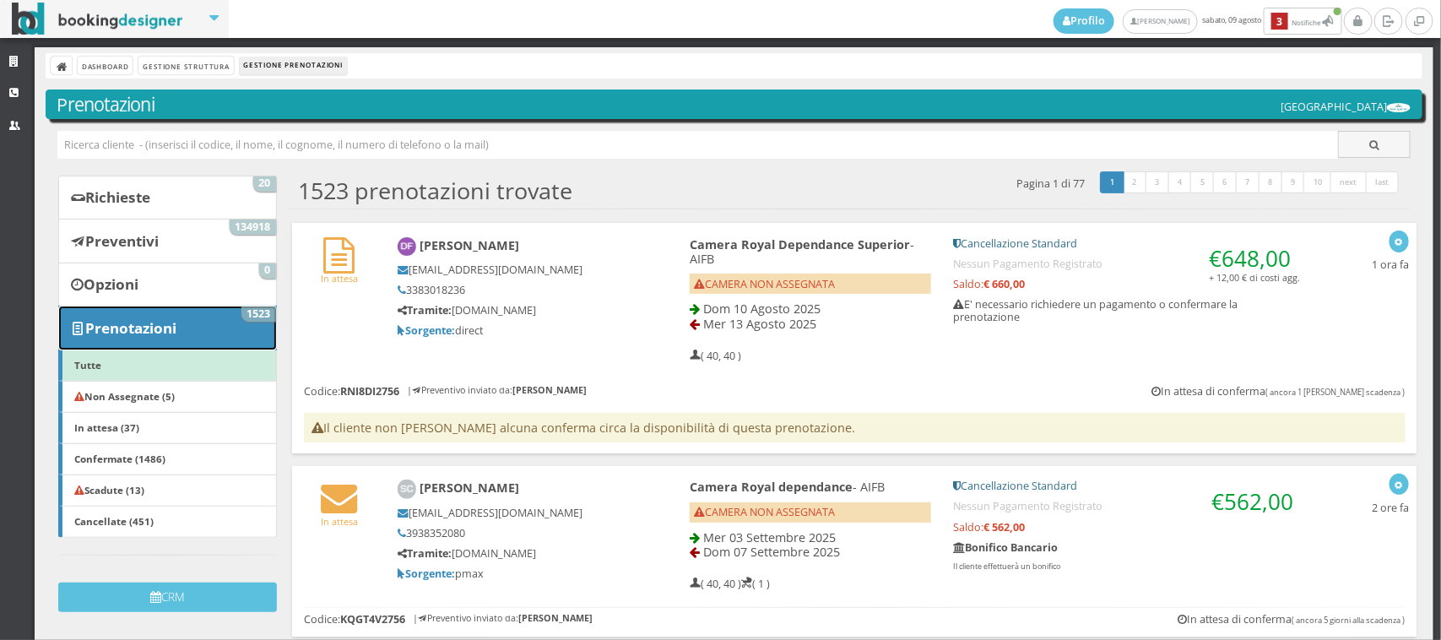
click at [186, 319] on link "Prenotazioni 1523" at bounding box center [167, 328] width 218 height 44
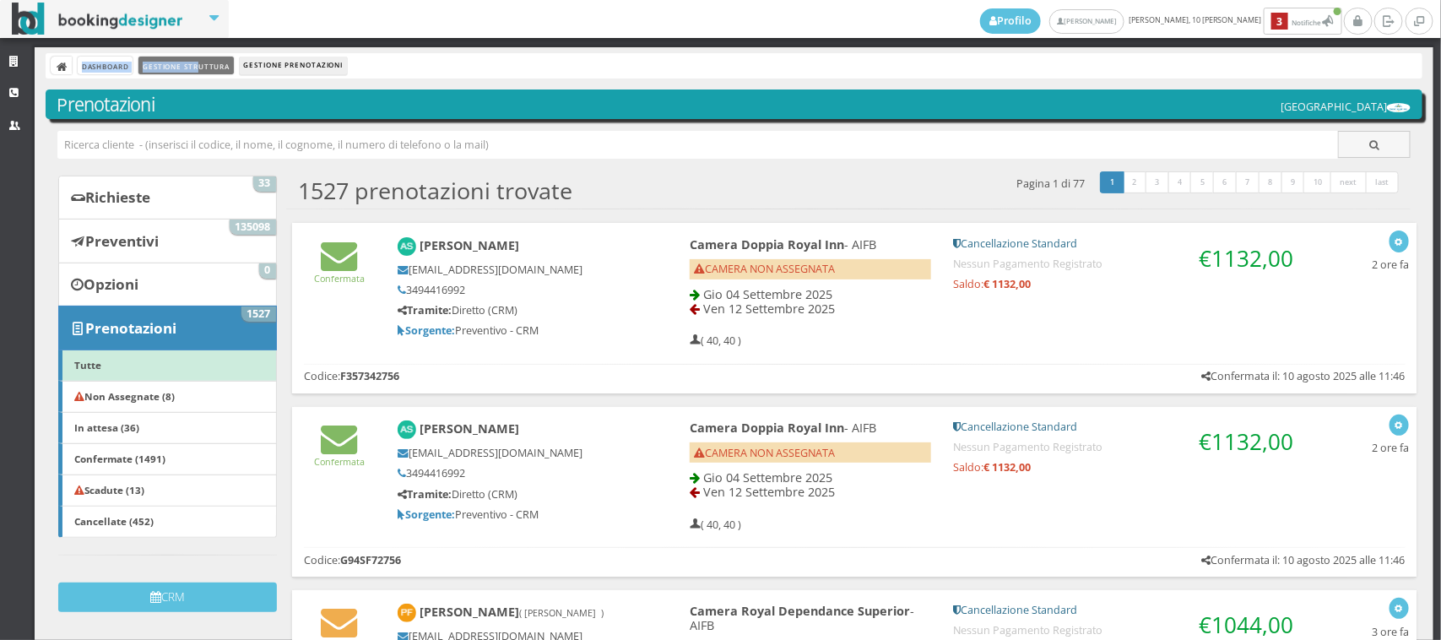
click at [200, 73] on div "Dashboard Gestione Struttura Gestione Prenotazioni" at bounding box center [734, 65] width 1377 height 25
click at [197, 66] on link "Gestione Struttura" at bounding box center [185, 66] width 95 height 18
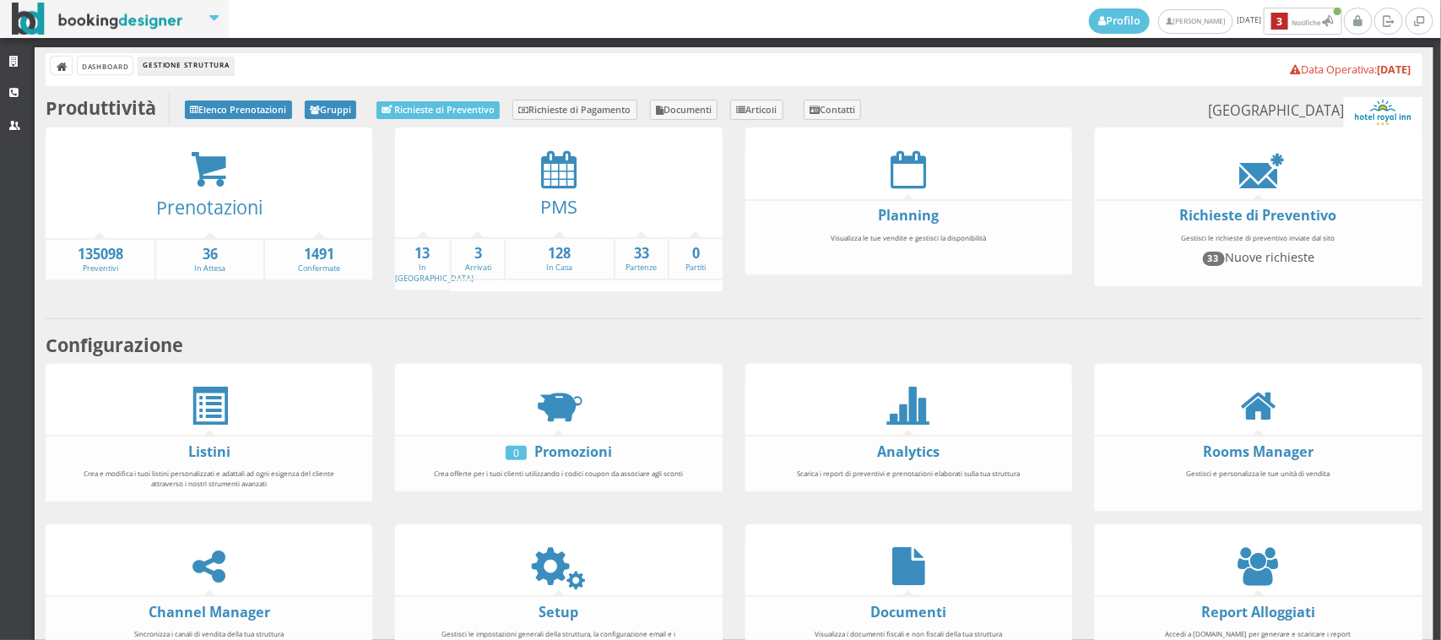
click at [533, 171] on div at bounding box center [558, 169] width 327 height 38
click at [542, 171] on icon at bounding box center [558, 169] width 35 height 38
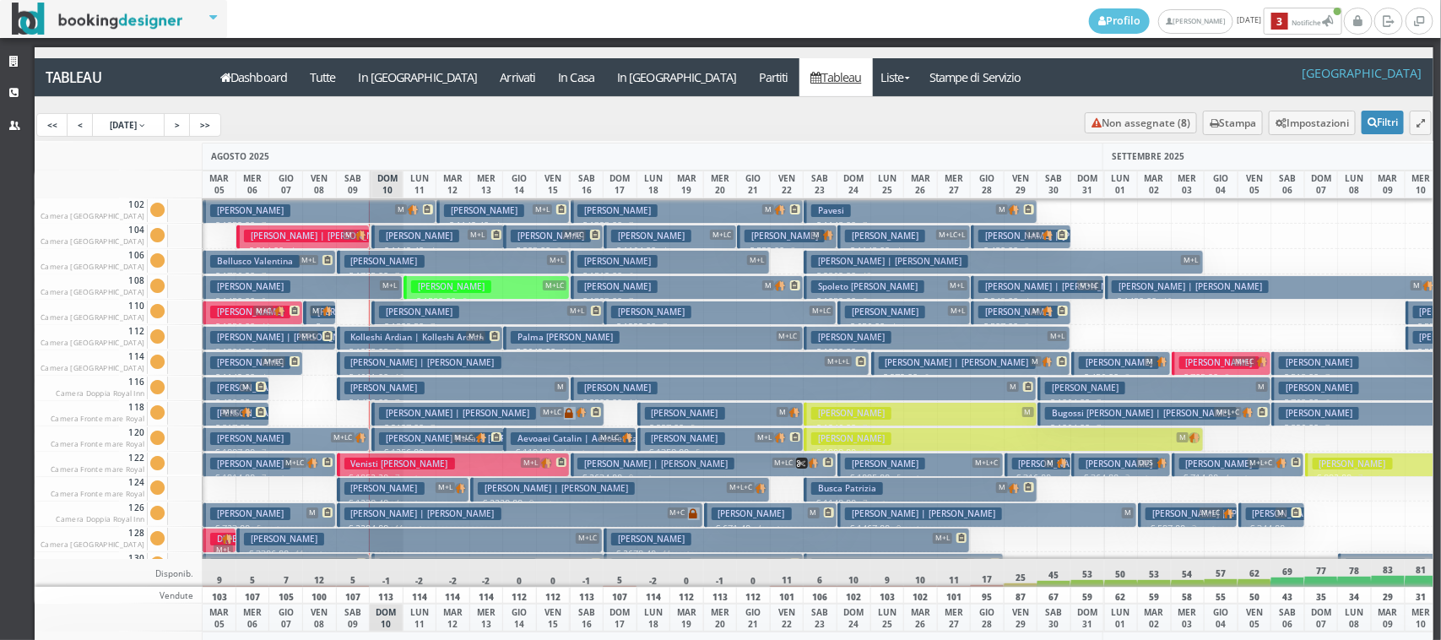
scroll to position [106, 0]
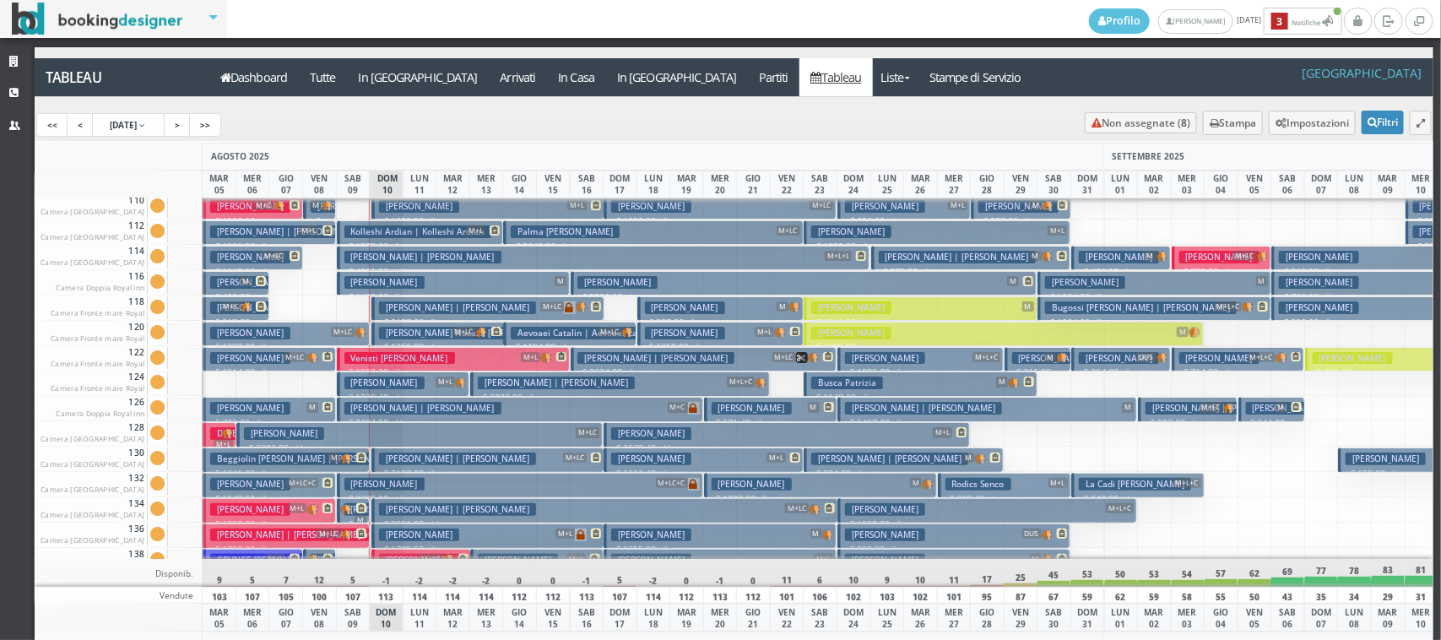
click at [416, 458] on h3 "Bosco Genny | Bosco Eugenia" at bounding box center [457, 458] width 157 height 13
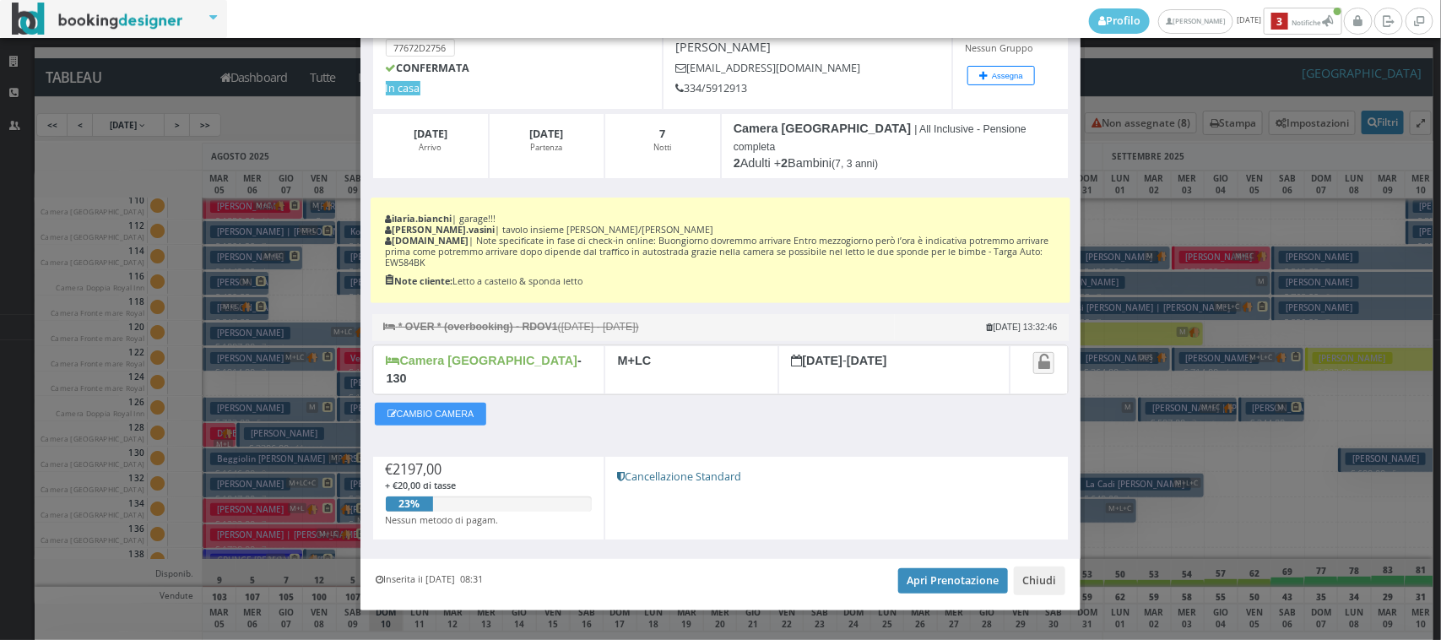
scroll to position [122, 0]
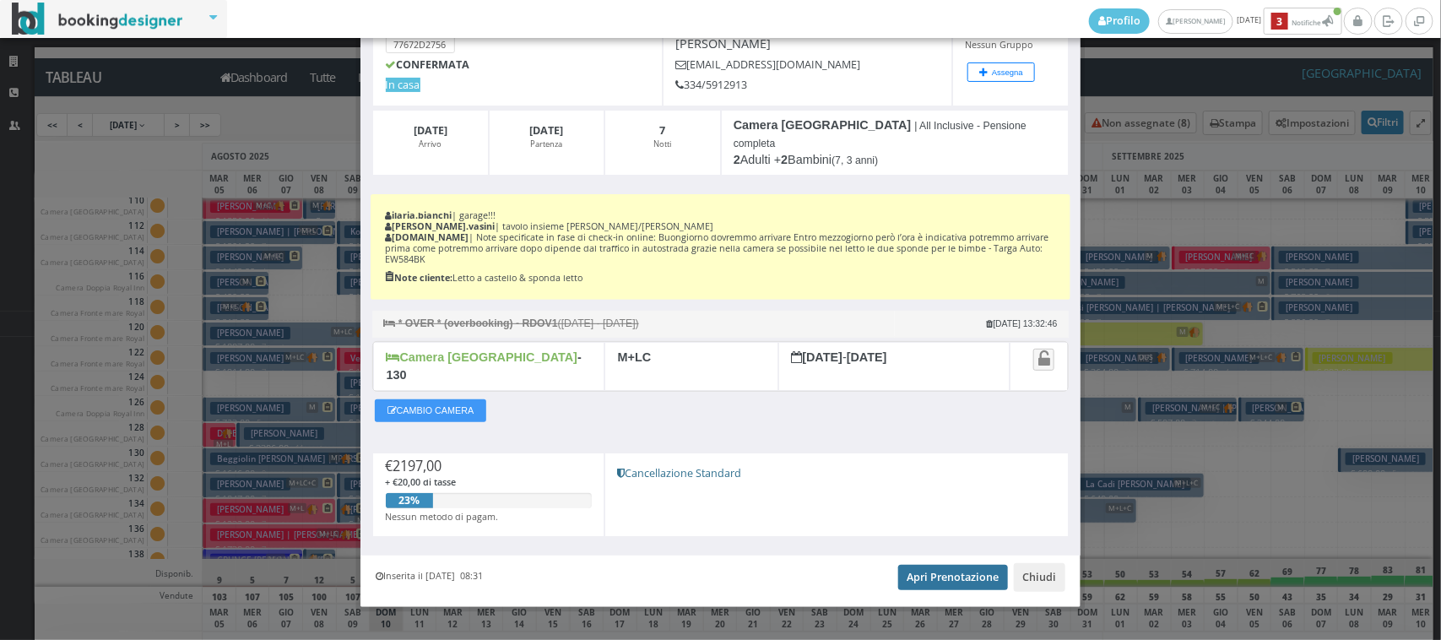
click at [930, 565] on link "Apri Prenotazione" at bounding box center [953, 577] width 111 height 25
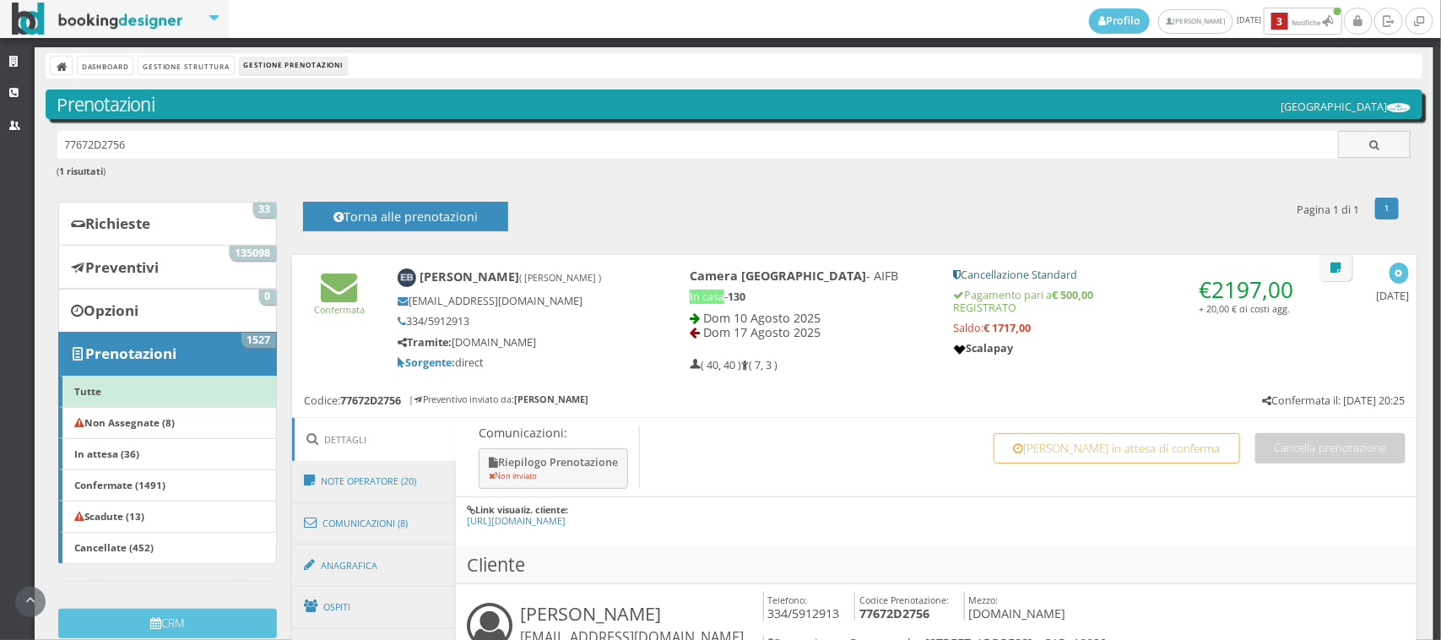
scroll to position [351, 0]
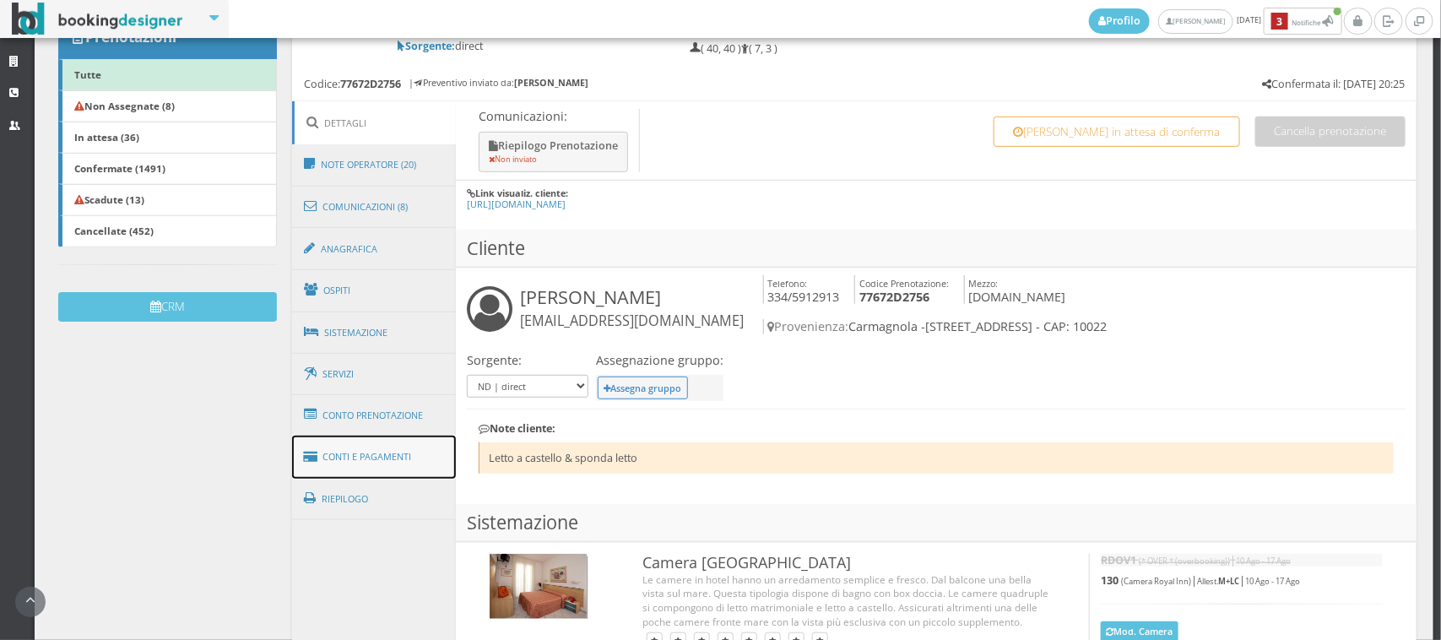
click at [384, 450] on link "Conti e Pagamenti" at bounding box center [374, 457] width 164 height 43
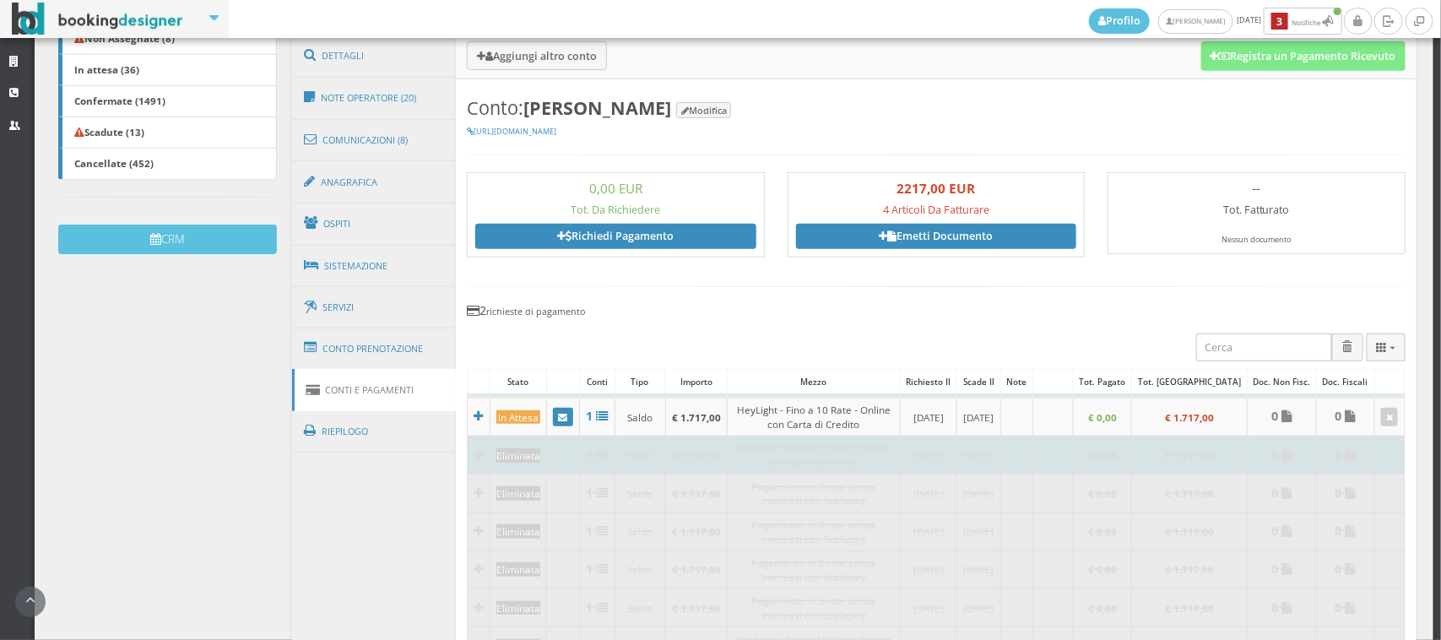
scroll to position [468, 0]
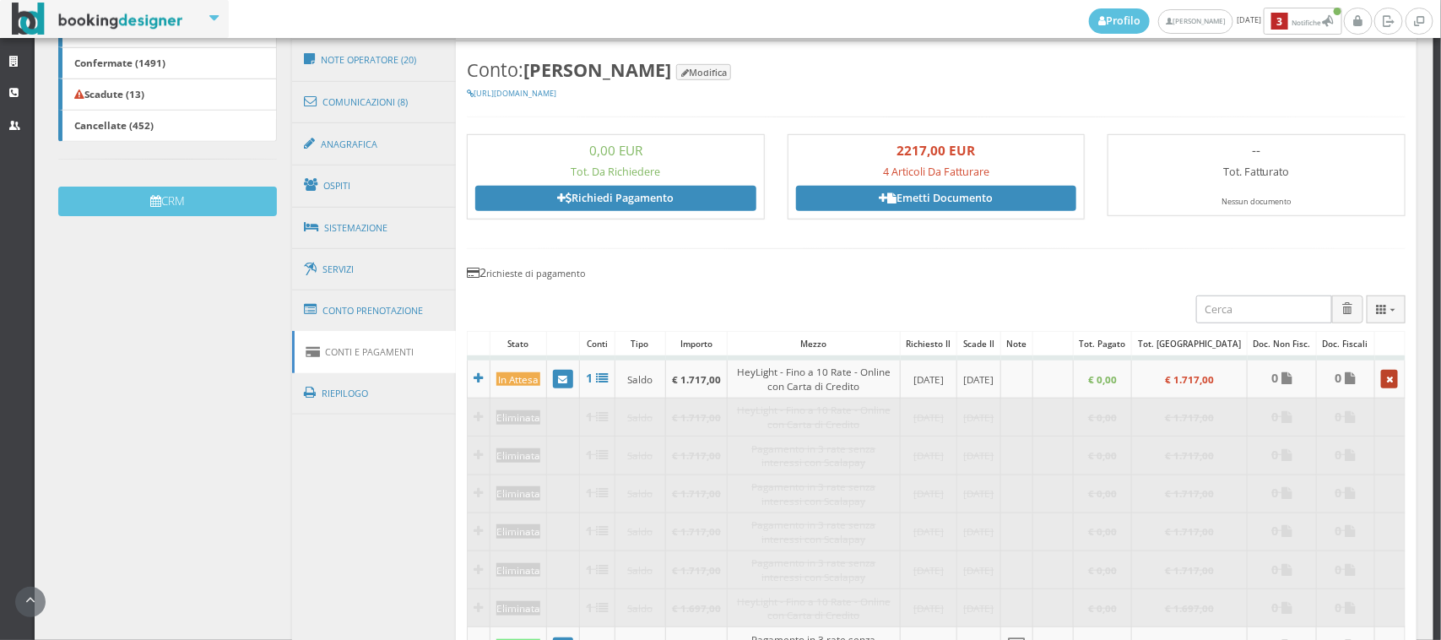
drag, startPoint x: 1373, startPoint y: 384, endPoint x: 813, endPoint y: 73, distance: 640.8
click at [1386, 382] on icon at bounding box center [1389, 380] width 7 height 9
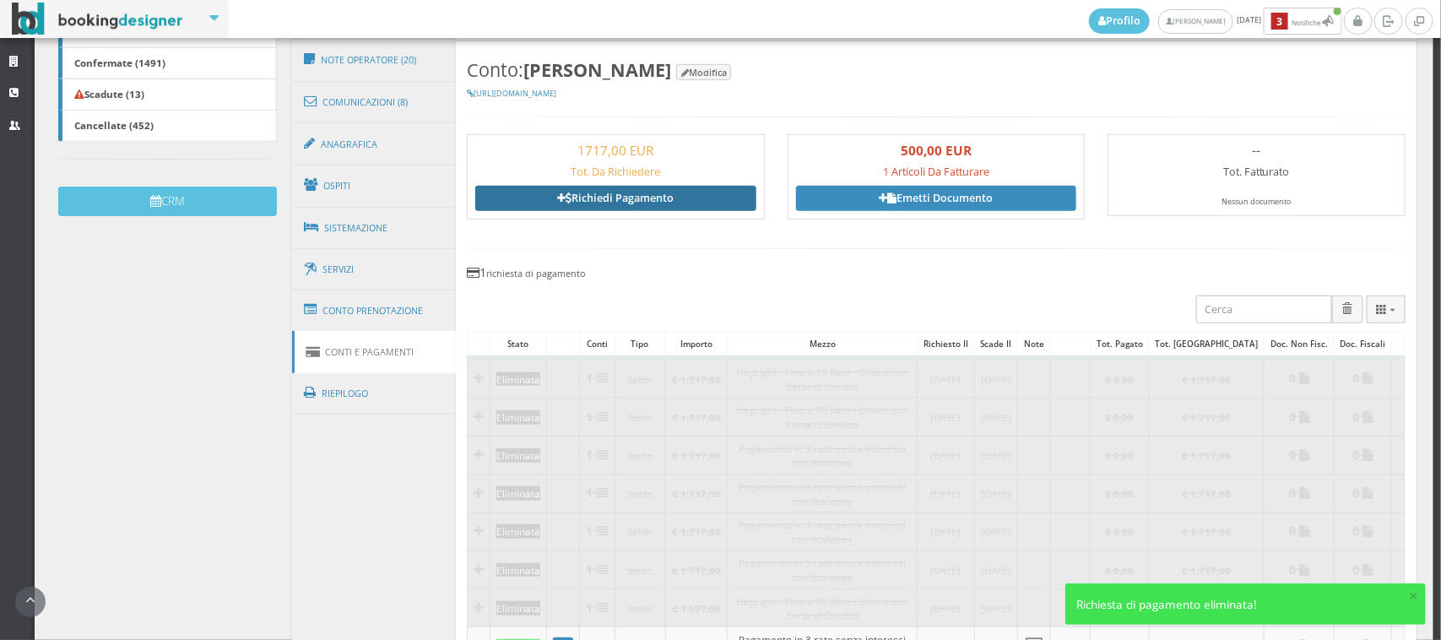
click at [619, 200] on link "Richiedi Pagamento" at bounding box center [615, 198] width 280 height 25
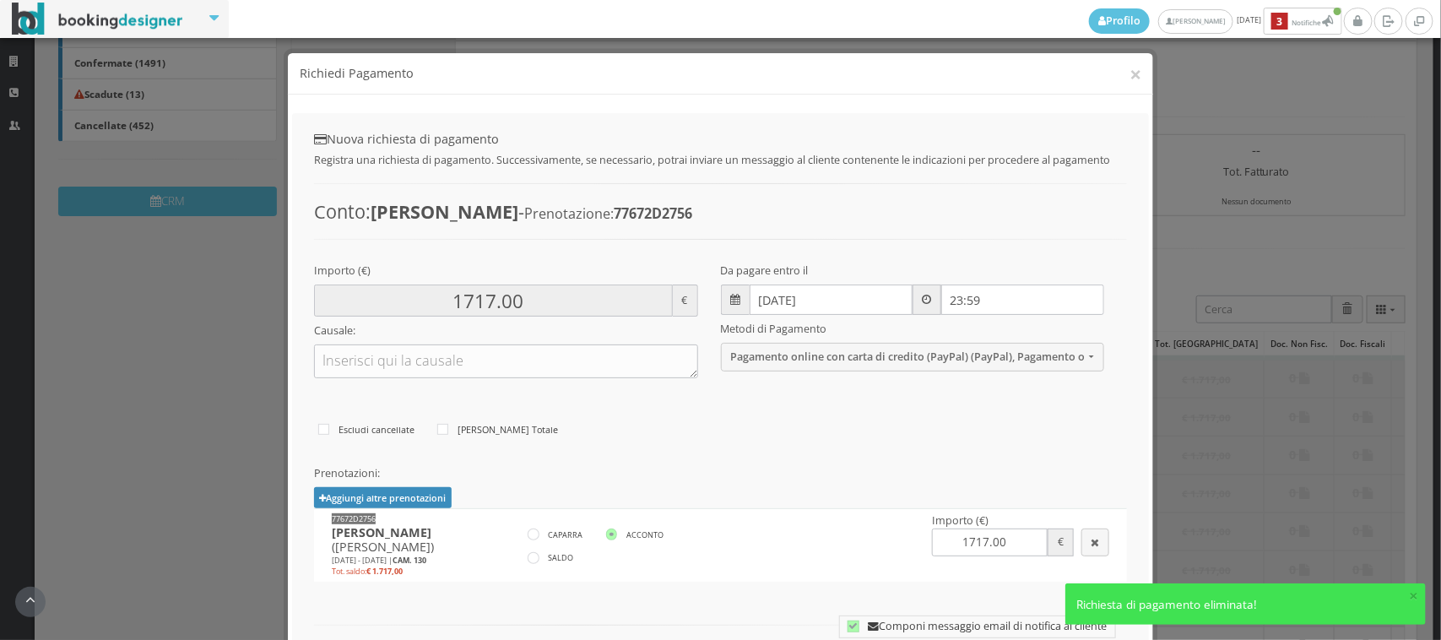
scroll to position [116, 0]
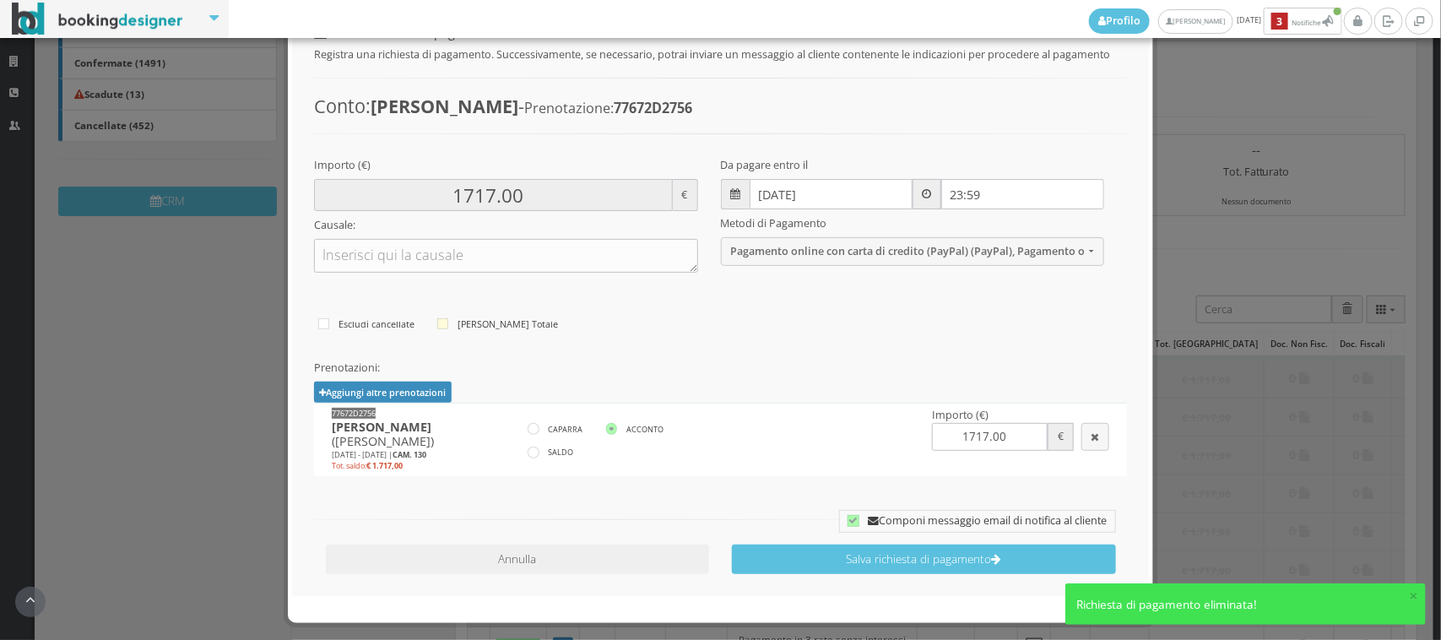
click at [443, 327] on icon at bounding box center [443, 324] width 12 height 12
radio input"] "true"
checkbox input "true"
click at [581, 330] on icon at bounding box center [587, 324] width 12 height 12
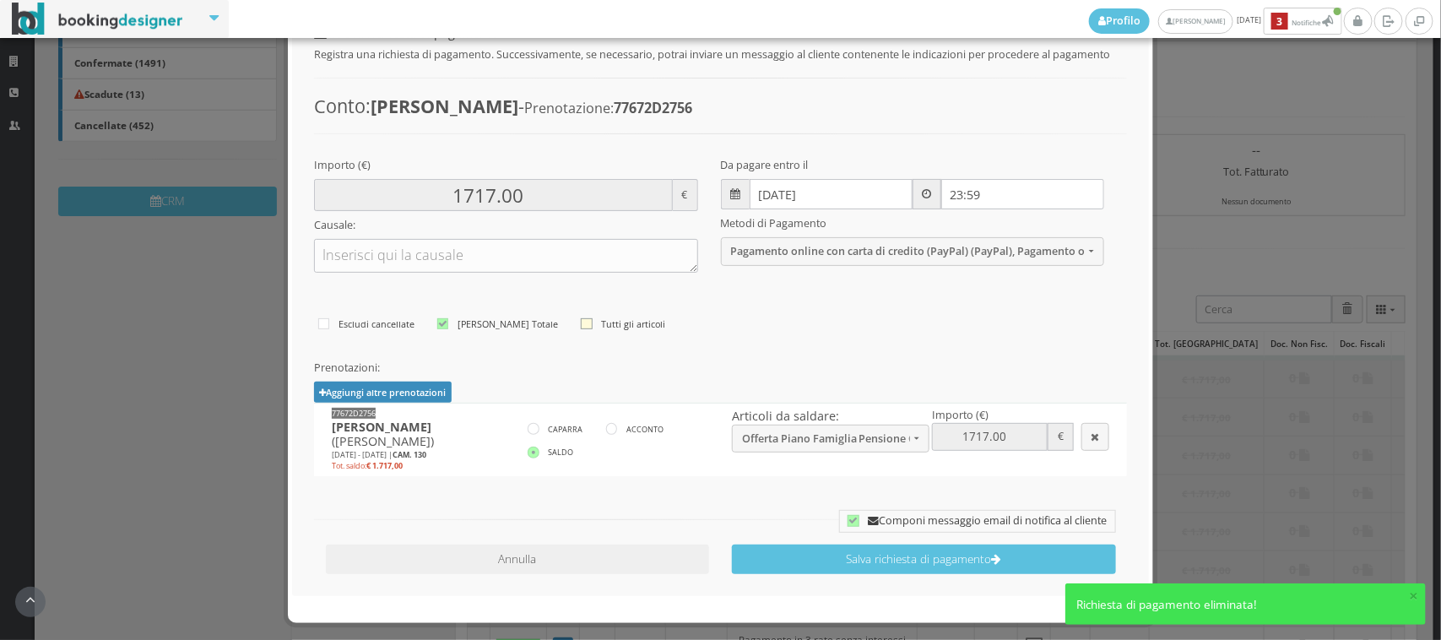
checkbox input "true"
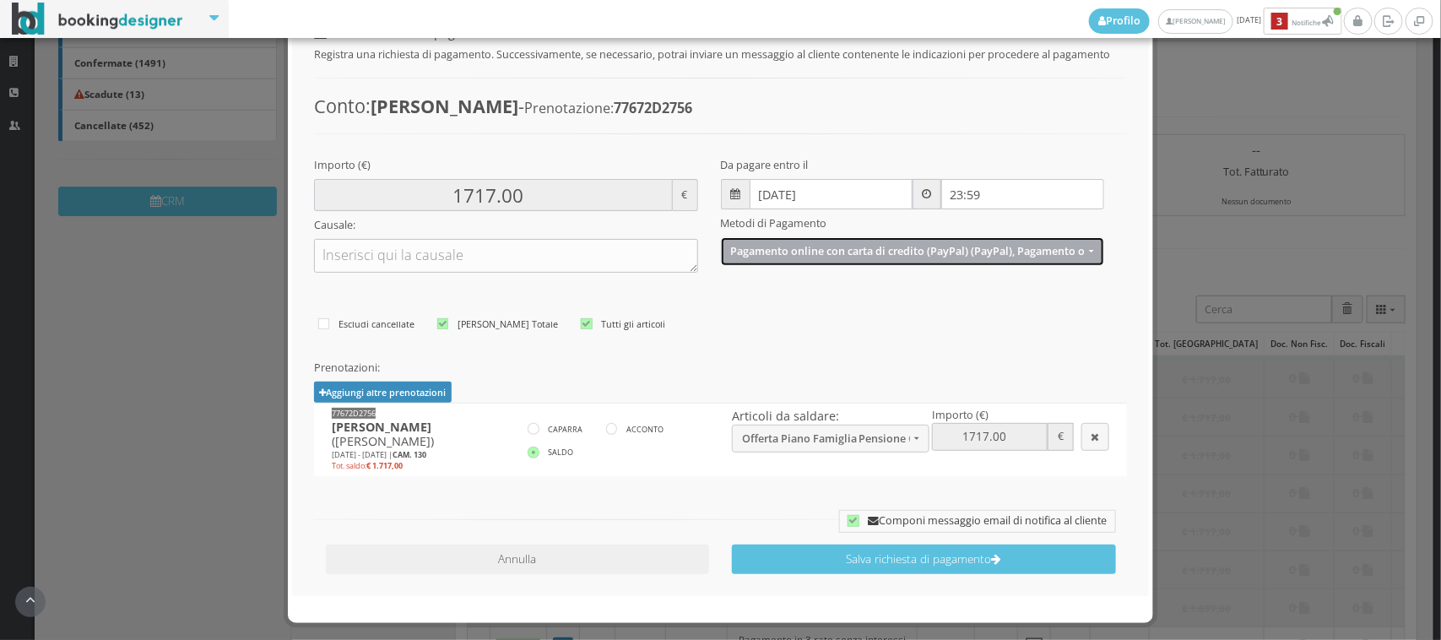
click at [821, 245] on span "Pagamento online con carta di credito (PayPal) (PayPal), Pagamento online con C…" at bounding box center [907, 251] width 354 height 13
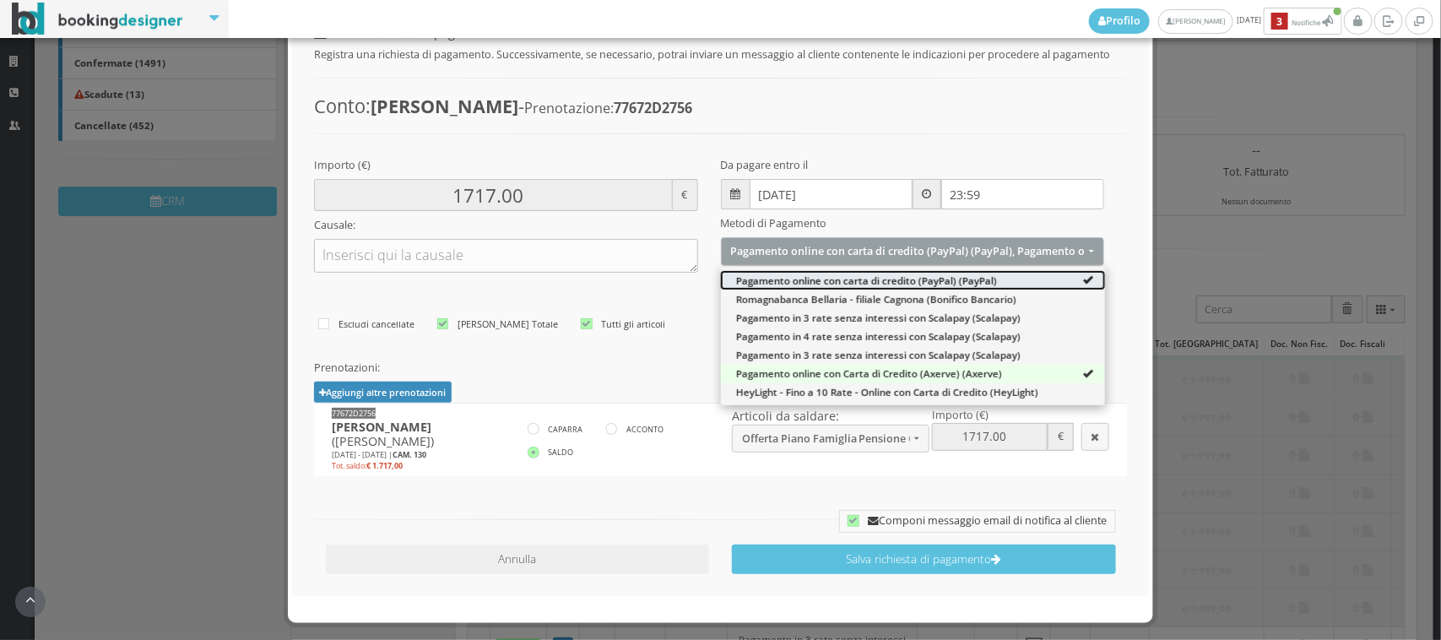
click at [971, 283] on span "Pagamento online con carta di credito (PayPal) (PayPal)" at bounding box center [866, 280] width 261 height 14
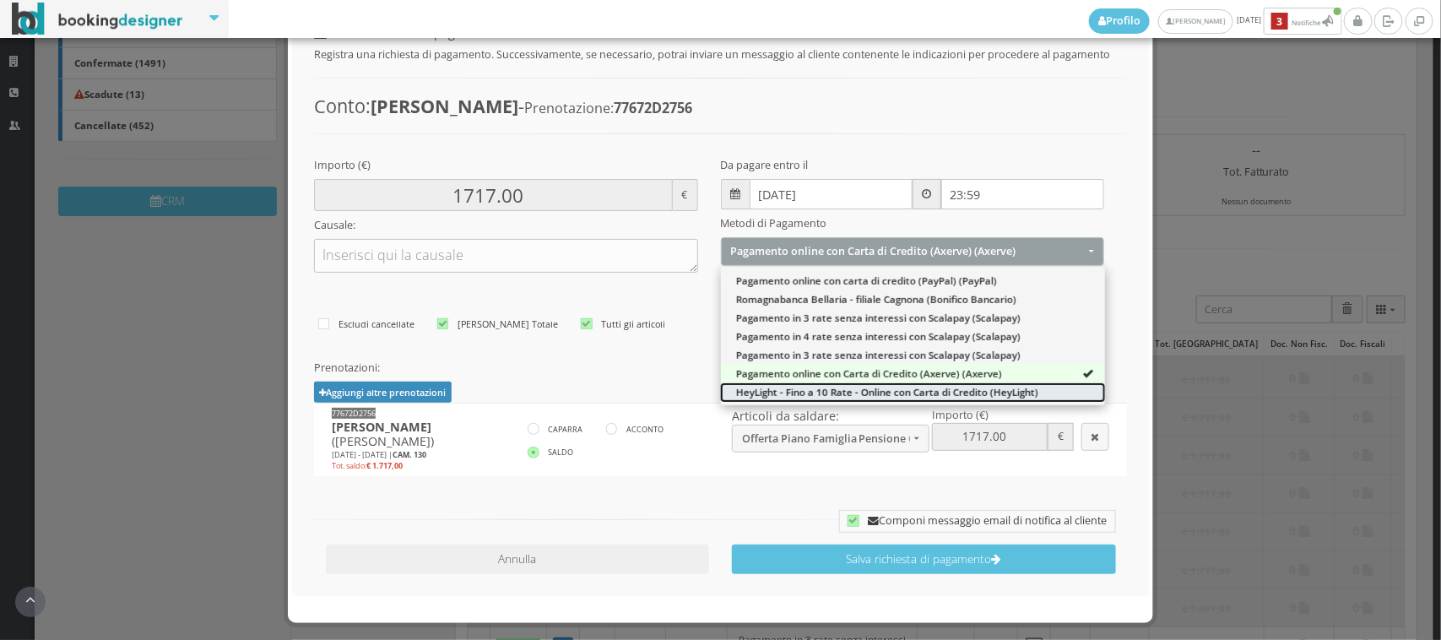
click at [935, 388] on span "HeyLight - Fino a 10 Rate - Online con Carta di Credito (HeyLight)" at bounding box center [887, 392] width 302 height 14
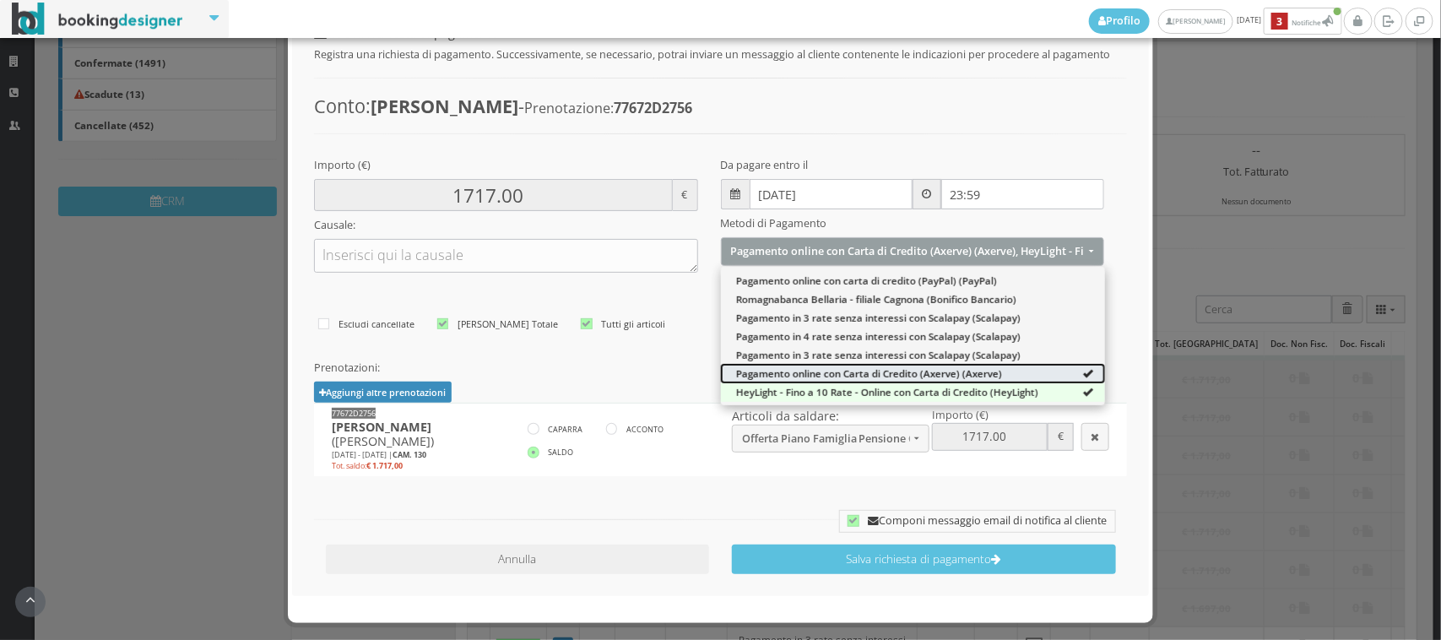
click at [935, 368] on span "Pagamento online con Carta di Credito (Axerve) (Axerve)" at bounding box center [869, 373] width 266 height 14
select select "2082"
drag, startPoint x: 583, startPoint y: 369, endPoint x: 692, endPoint y: 317, distance: 120.4
click at [593, 364] on h5 "Prenotazioni:" at bounding box center [720, 367] width 813 height 13
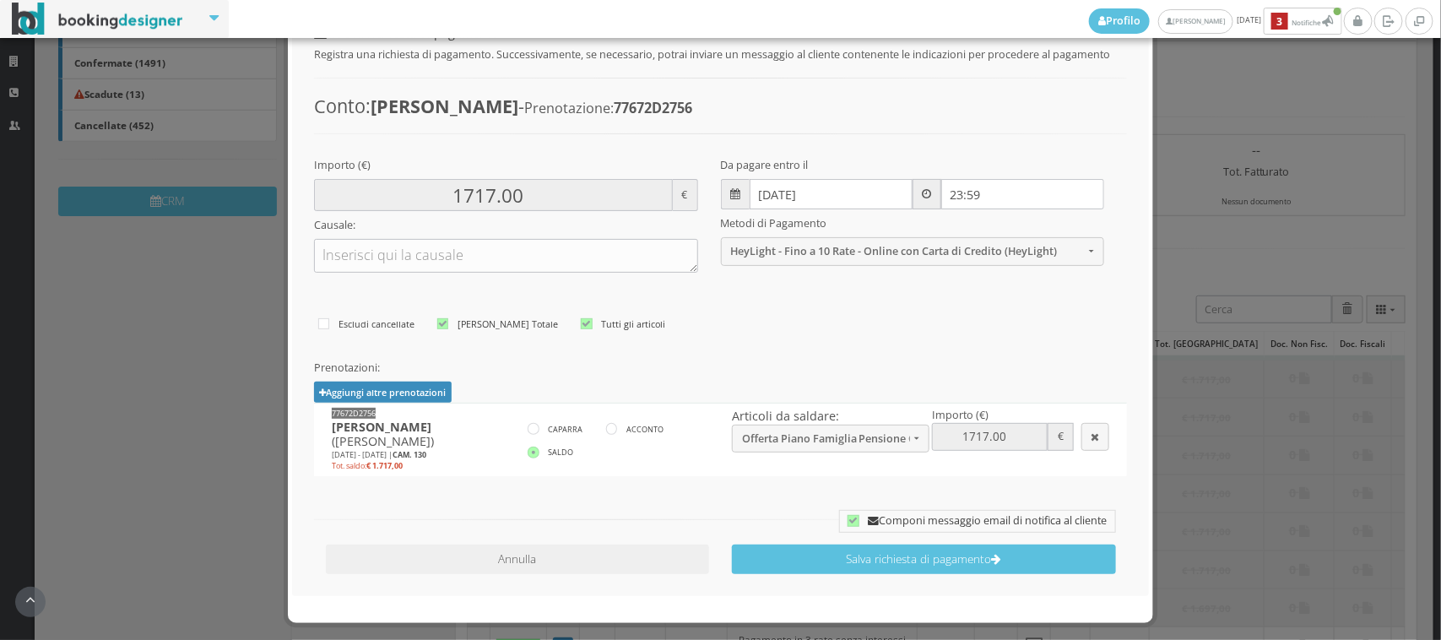
click at [768, 197] on input "[DATE]" at bounding box center [831, 194] width 163 height 30
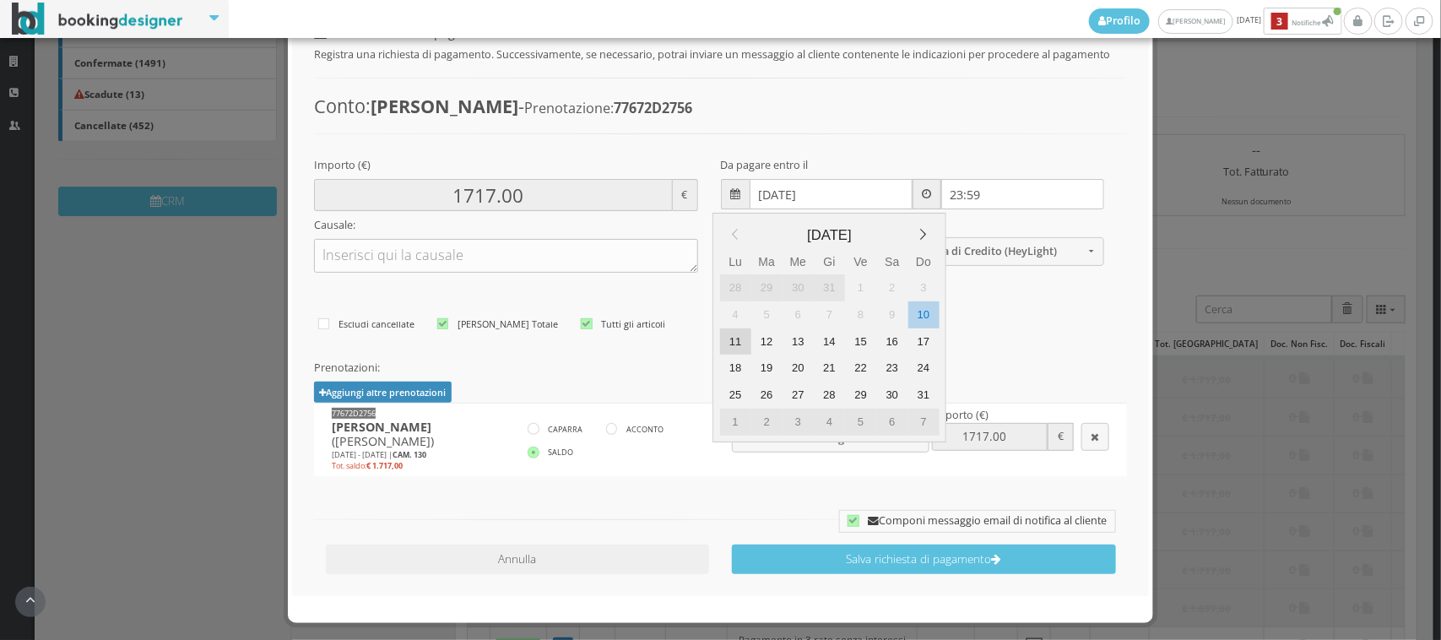
click at [739, 346] on div "11" at bounding box center [735, 341] width 31 height 27
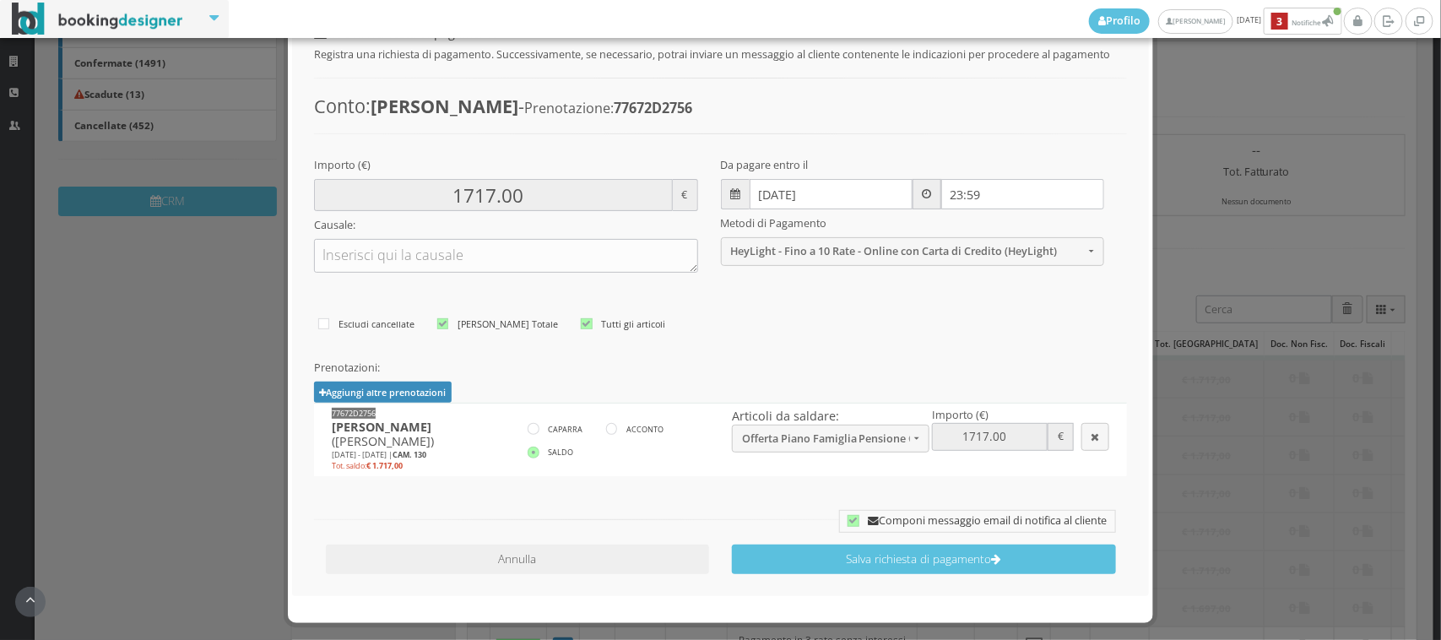
type input "[DATE]"
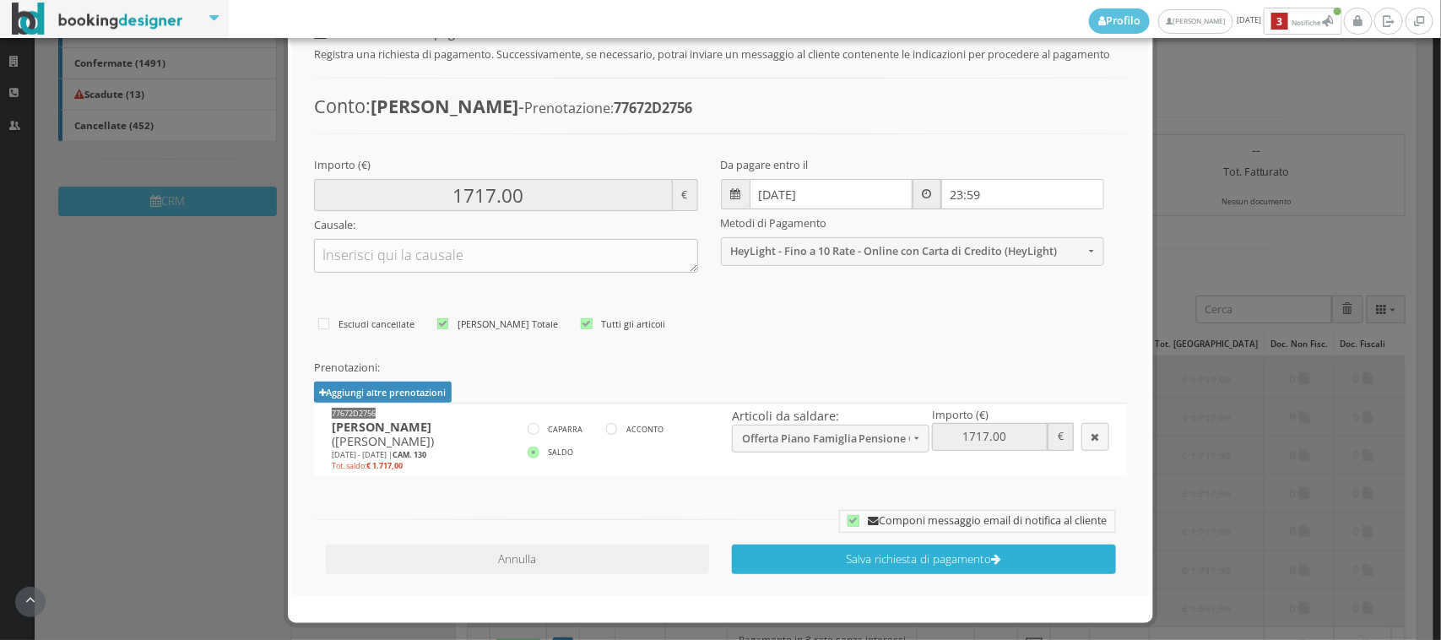
click at [913, 563] on button "Salva richiesta di pagamento" at bounding box center [924, 559] width 384 height 30
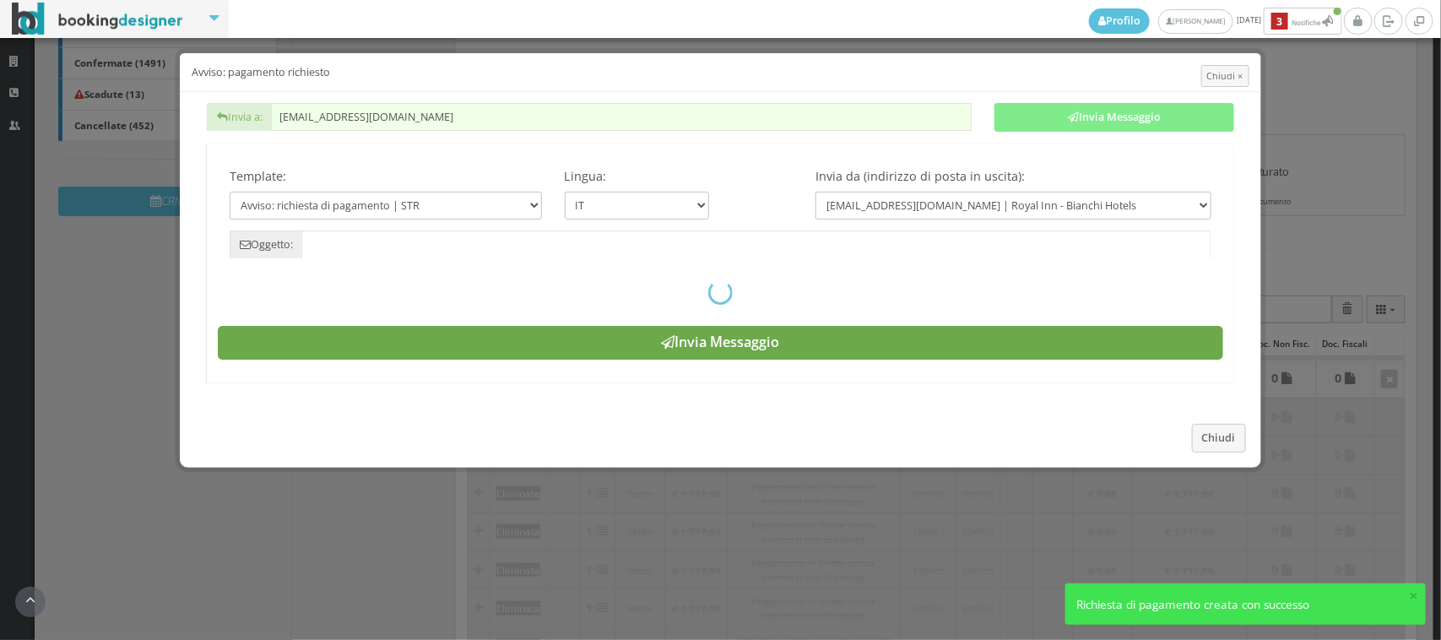
type input "Pagamento richiesto - Prenotazione: 77672D2756 - [PERSON_NAME]"
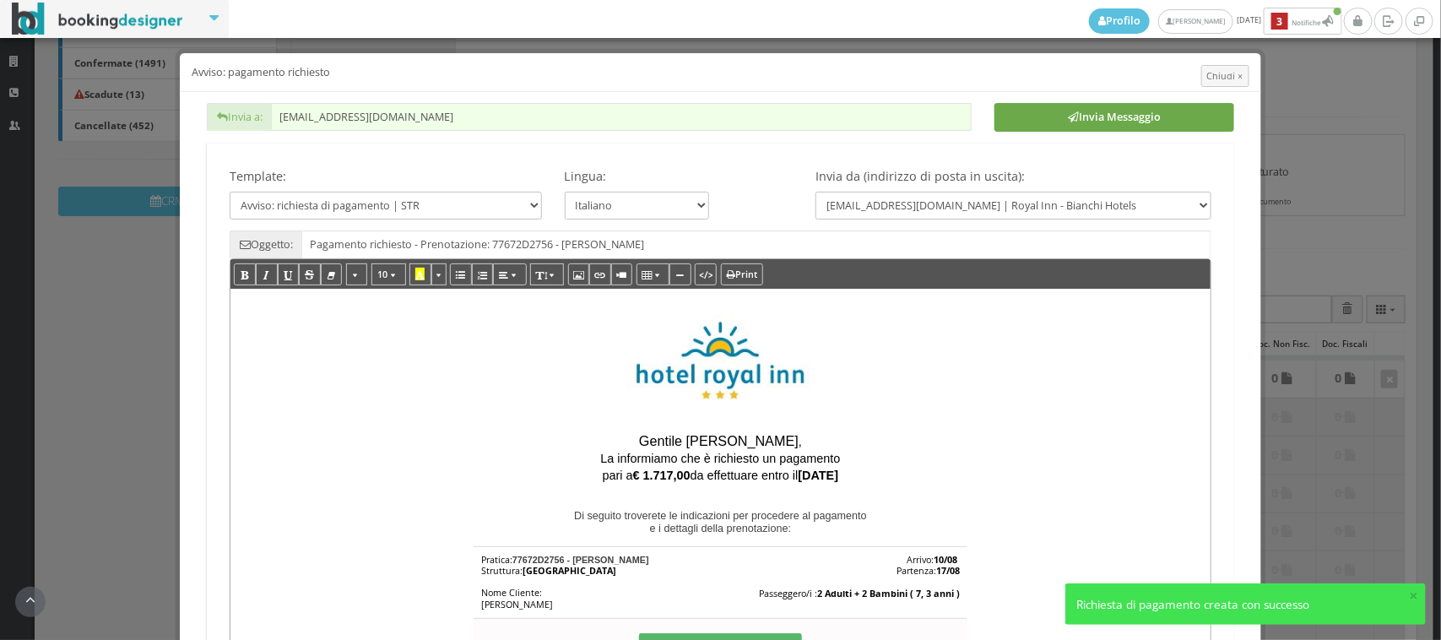
click at [1080, 116] on button "Invia Messaggio" at bounding box center [1114, 117] width 240 height 29
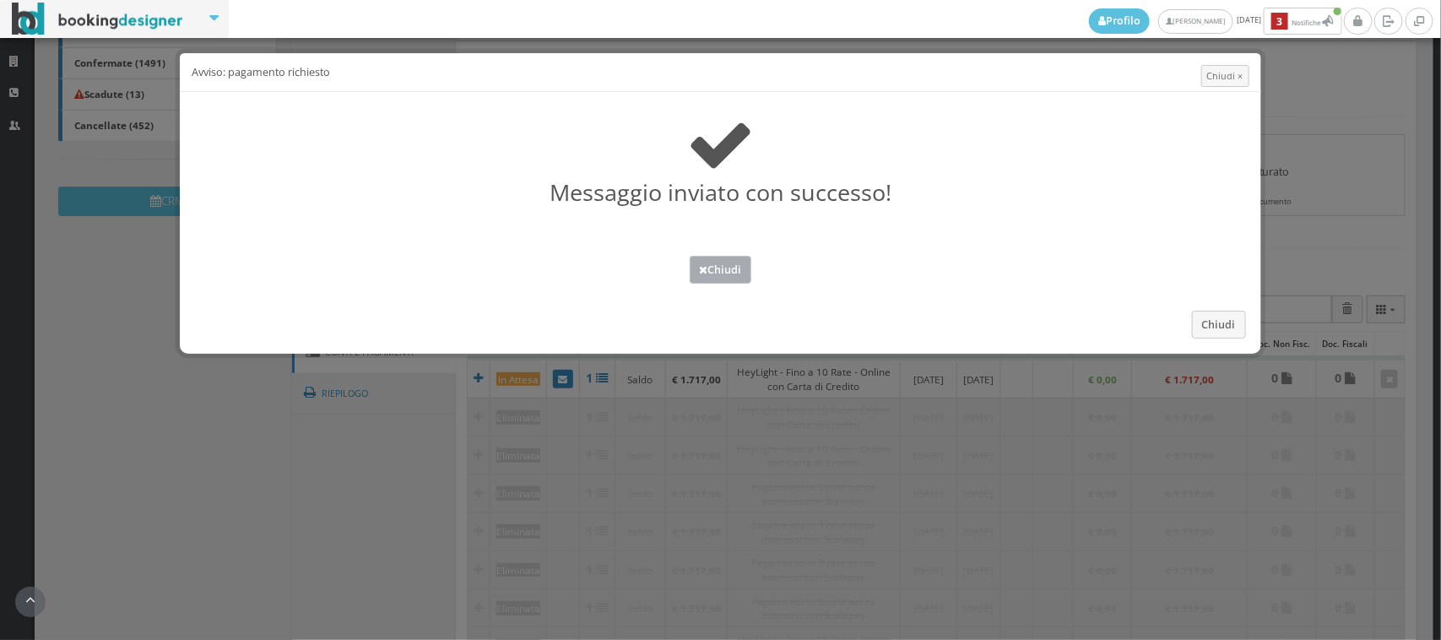
click at [730, 273] on button "Chiudi" at bounding box center [721, 270] width 62 height 28
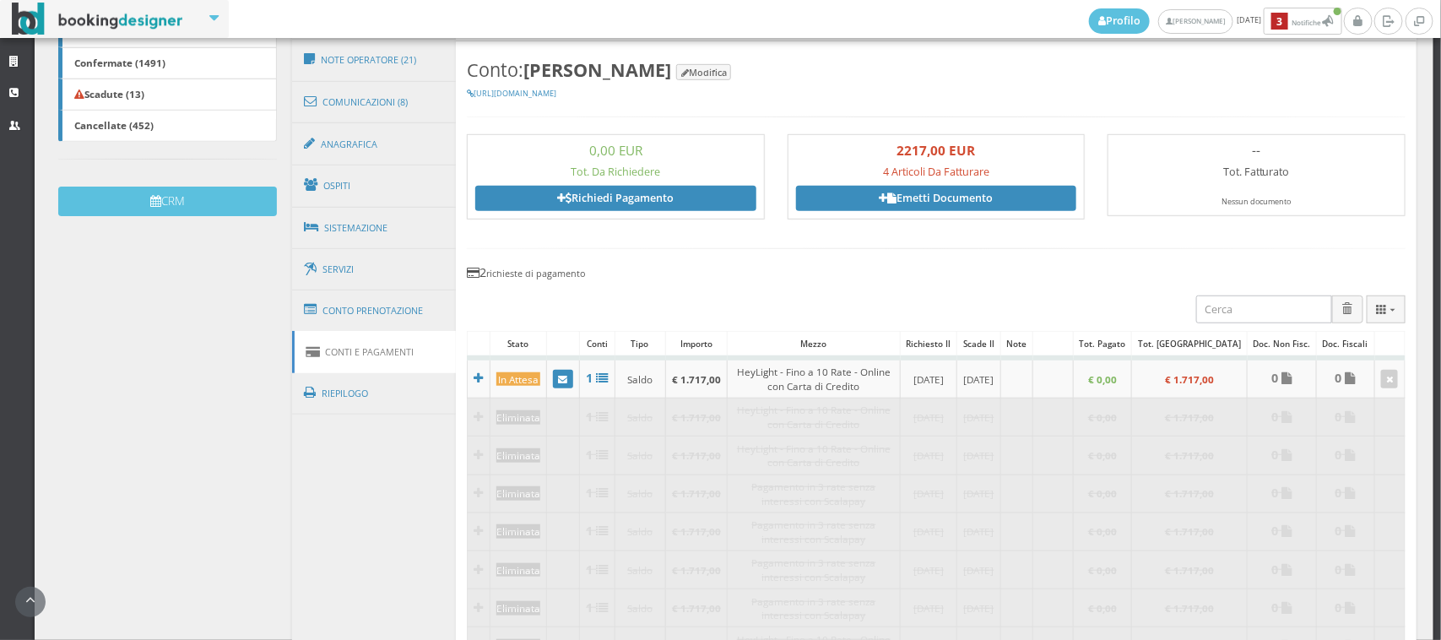
scroll to position [0, 0]
